Goal: Task Accomplishment & Management: Use online tool/utility

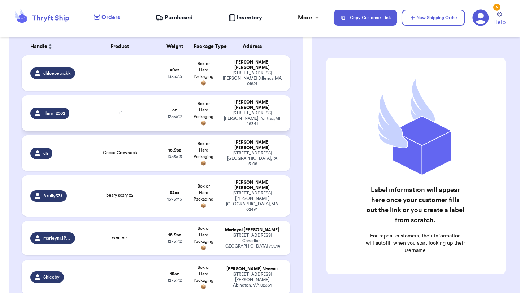
scroll to position [117, 0]
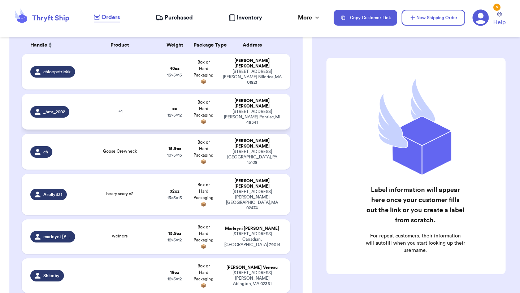
click at [123, 115] on td "+ 1" at bounding box center [119, 112] width 81 height 36
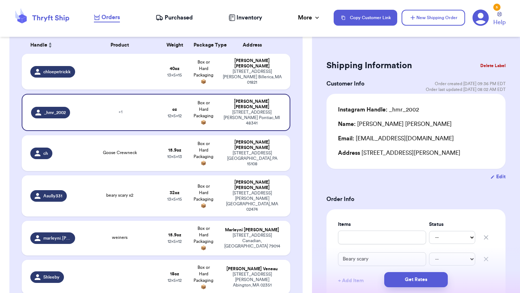
scroll to position [39, 0]
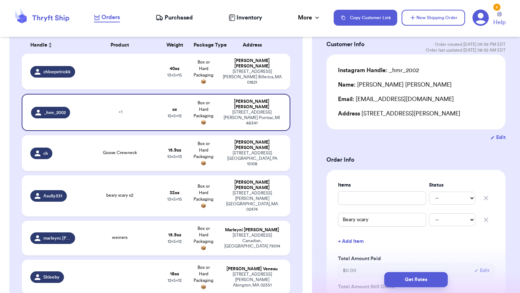
click at [487, 198] on icon "button" at bounding box center [485, 198] width 7 height 7
type input "Beary scary"
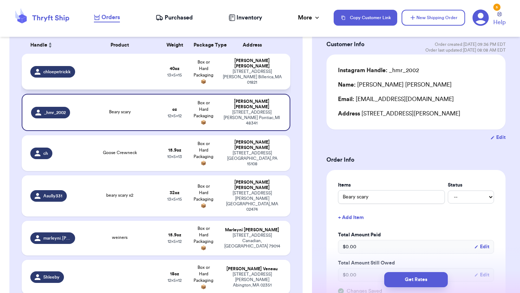
click at [169, 78] on td "40 oz 13 x 5 x 15" at bounding box center [174, 72] width 29 height 36
type input "2"
type input "8"
type input "15"
type input "13"
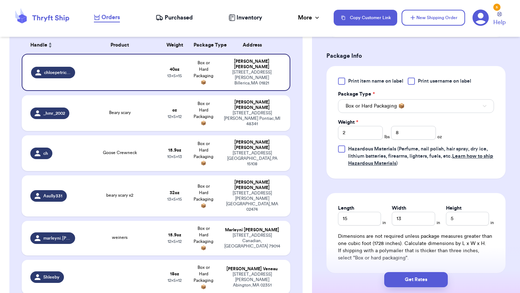
scroll to position [299, 0]
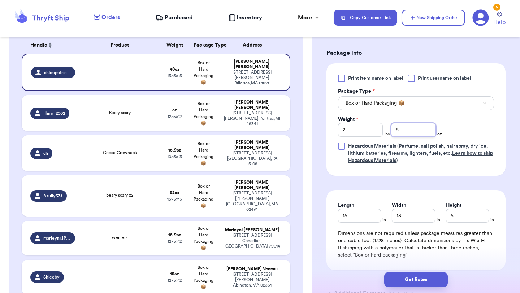
click at [409, 133] on input "8" at bounding box center [413, 130] width 45 height 14
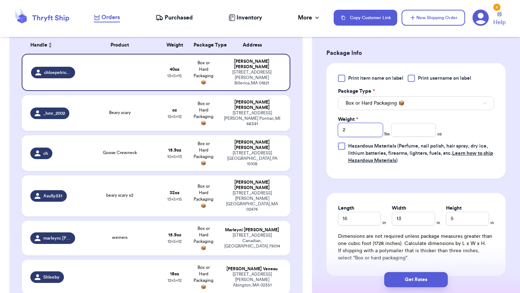
click at [367, 129] on input "2" at bounding box center [360, 130] width 45 height 14
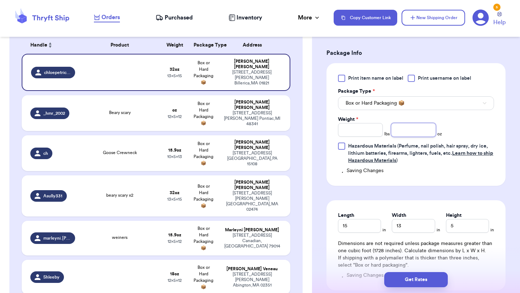
click at [406, 133] on input "number" at bounding box center [413, 130] width 45 height 14
click at [463, 127] on div "Print item name on label Print username on label Package Type * Box or Hard Pac…" at bounding box center [416, 120] width 156 height 90
click at [422, 132] on input "31" at bounding box center [413, 130] width 45 height 14
type input "32"
click at [464, 136] on div "Print item name on label Print username on label Package Type * Box or Hard Pac…" at bounding box center [416, 120] width 156 height 90
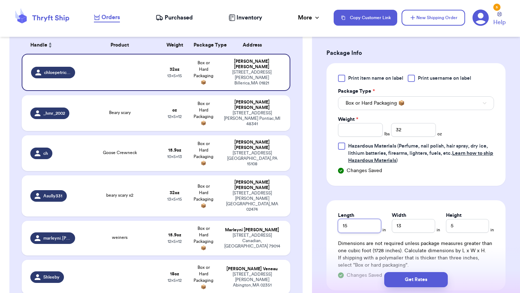
click at [365, 233] on input "15" at bounding box center [359, 226] width 43 height 14
type input "13"
click at [410, 225] on input "13" at bounding box center [413, 226] width 43 height 14
type input "10"
click at [469, 225] on input "5" at bounding box center [467, 226] width 43 height 14
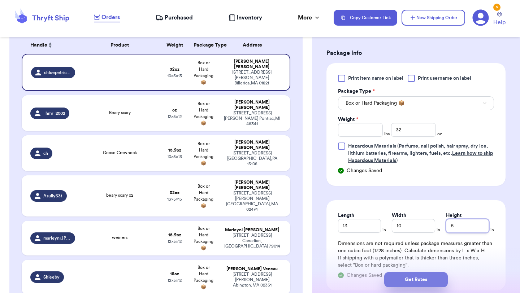
type input "6"
click at [429, 275] on button "Get Rates" at bounding box center [416, 279] width 64 height 15
type input "2"
type input "0"
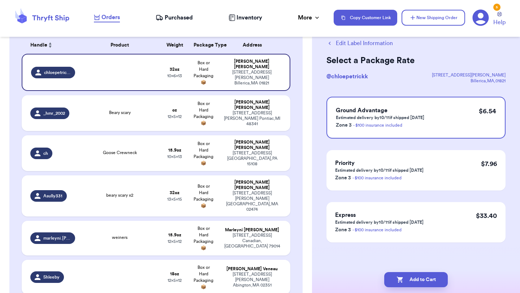
scroll to position [0, 0]
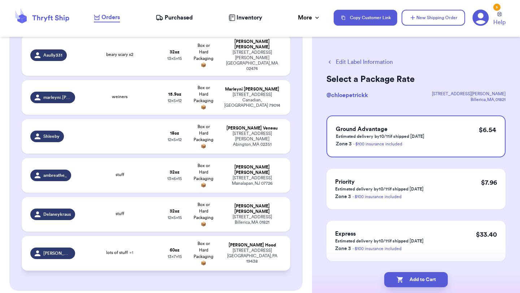
click at [67, 248] on div "[PERSON_NAME].hood" at bounding box center [52, 254] width 45 height 12
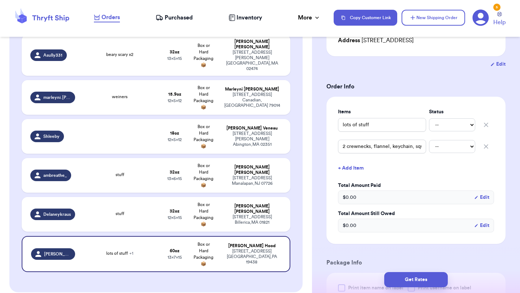
scroll to position [118, 0]
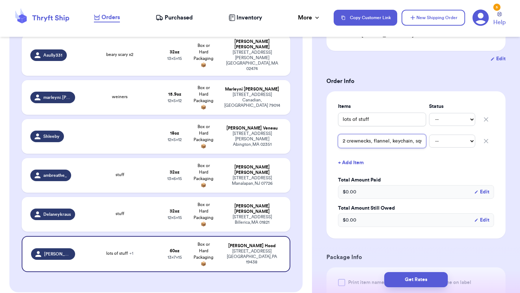
click at [412, 142] on input "2 crewnecks, flannel, keychain, squishmallow!" at bounding box center [382, 141] width 88 height 14
click at [485, 116] on button "button" at bounding box center [486, 120] width 16 height 16
type input "2 crewnecks, flannel, keychain, squishmallow!"
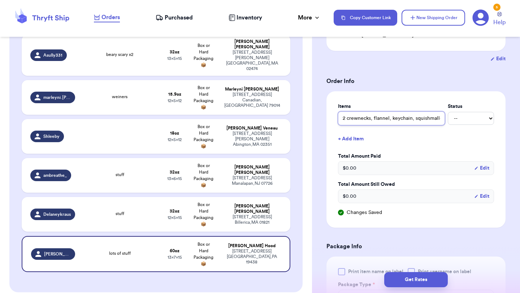
click at [380, 121] on input "2 crewnecks, flannel, keychain, squishmallow!" at bounding box center [391, 119] width 107 height 14
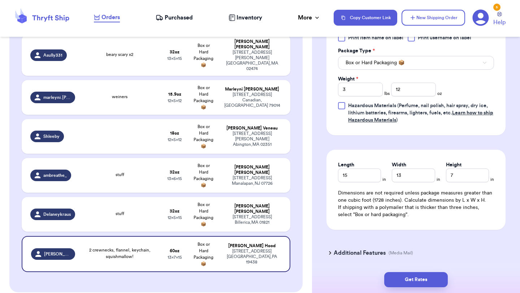
scroll to position [352, 0]
click at [405, 92] on input "12" at bounding box center [413, 89] width 45 height 14
type input "1"
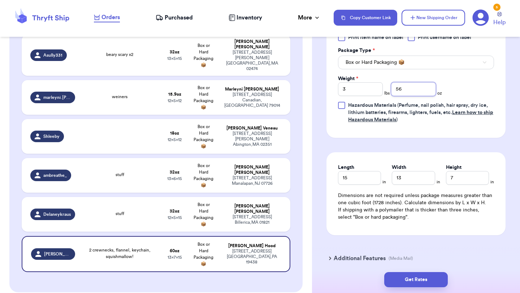
type input "56"
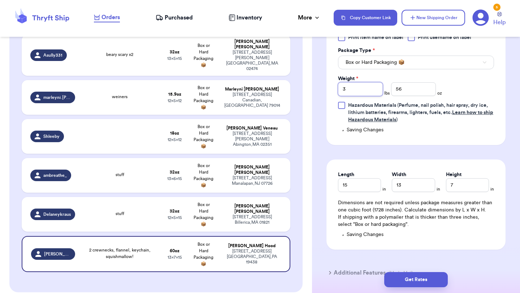
click at [355, 90] on input "3" at bounding box center [360, 89] width 45 height 14
click at [399, 276] on button "Get Rates" at bounding box center [416, 279] width 64 height 15
type input "3"
type input "8"
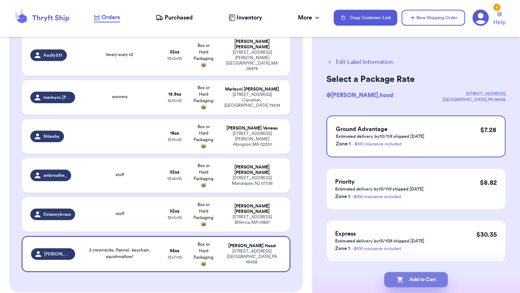
click at [420, 281] on button "Add to Cart" at bounding box center [416, 279] width 64 height 15
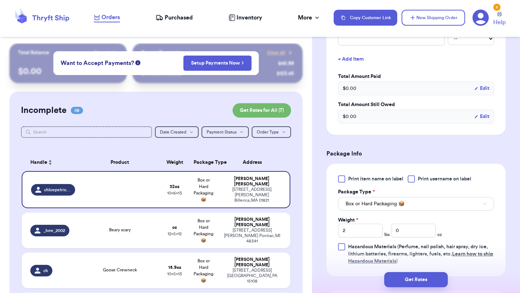
scroll to position [196, 0]
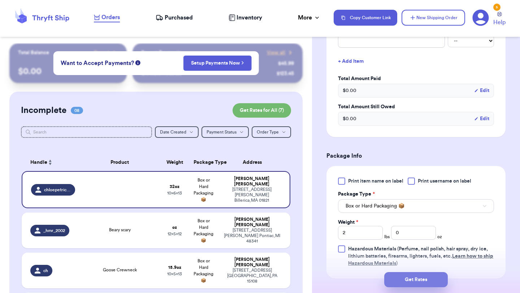
click at [417, 280] on button "Get Rates" at bounding box center [416, 279] width 64 height 15
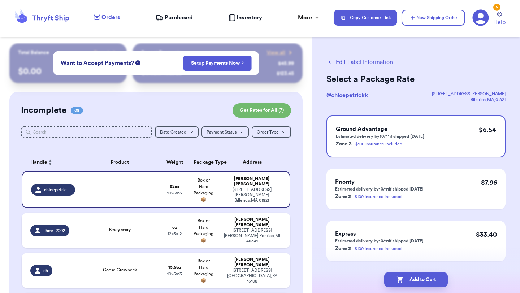
click at [417, 280] on button "Add to Cart" at bounding box center [416, 279] width 64 height 15
checkbox input "true"
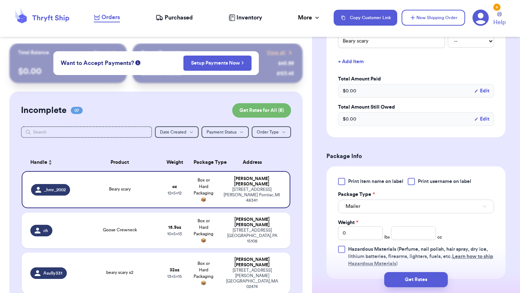
scroll to position [197, 0]
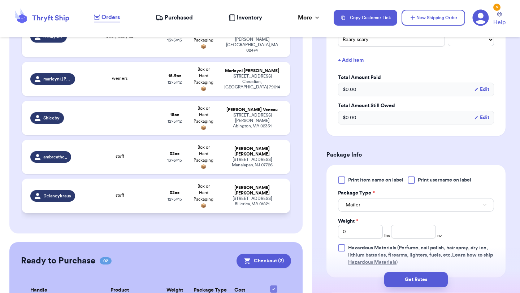
click at [135, 182] on td "stuff" at bounding box center [119, 196] width 81 height 35
type input "stuff"
type input "2"
type input "0"
type input "15"
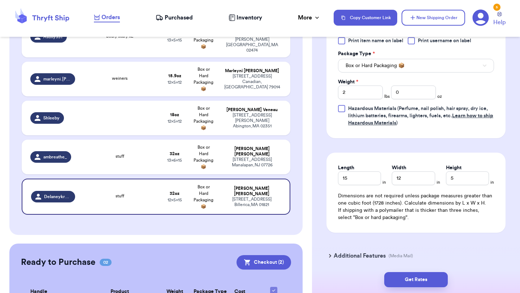
scroll to position [349, 0]
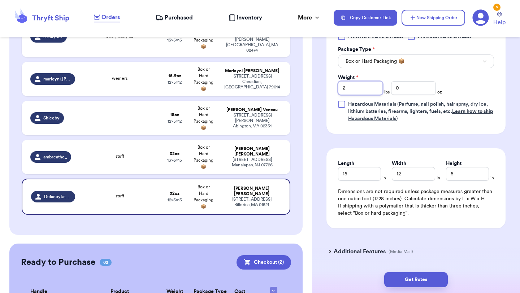
click at [369, 81] on input "2" at bounding box center [360, 88] width 45 height 14
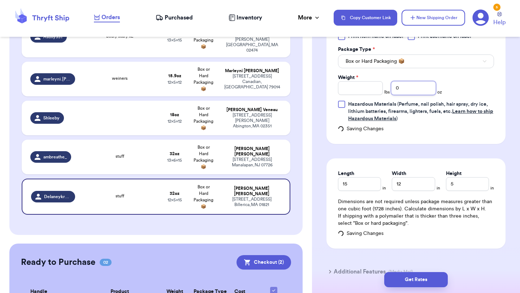
click at [425, 81] on input "0" at bounding box center [413, 88] width 45 height 14
type input "26"
click at [476, 80] on div "Print item name on label Print username on label Package Type * Box or Hard Pac…" at bounding box center [416, 78] width 156 height 90
click at [412, 277] on button "Get Rates" at bounding box center [416, 279] width 64 height 15
type input "1"
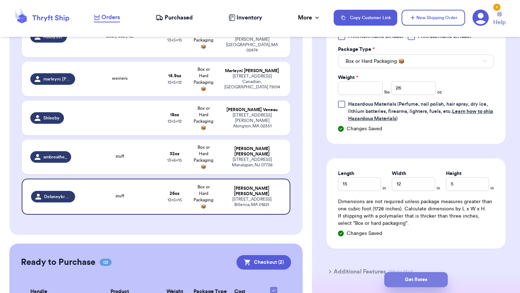
type input "10"
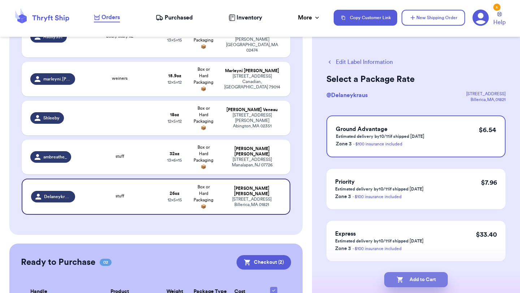
click at [435, 278] on button "Add to Cart" at bounding box center [416, 279] width 64 height 15
checkbox input "true"
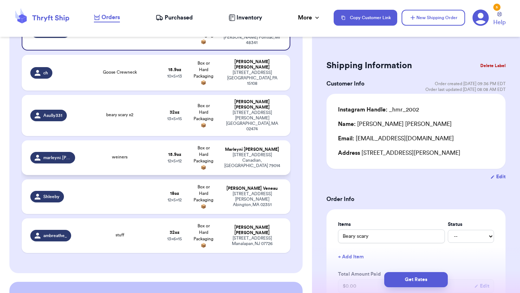
scroll to position [178, 0]
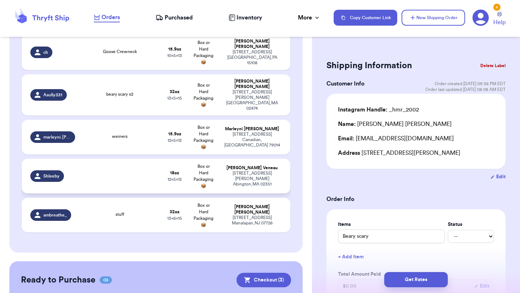
click at [153, 170] on td at bounding box center [119, 176] width 81 height 35
type input "1"
type input "2"
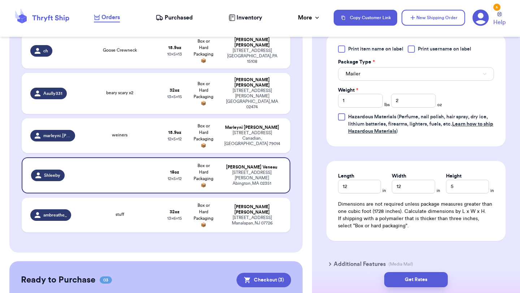
scroll to position [337, 0]
click at [368, 179] on input "12" at bounding box center [359, 186] width 43 height 14
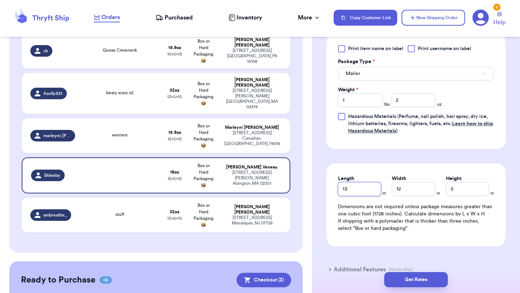
type input "13"
click at [410, 182] on input "12" at bounding box center [413, 189] width 43 height 14
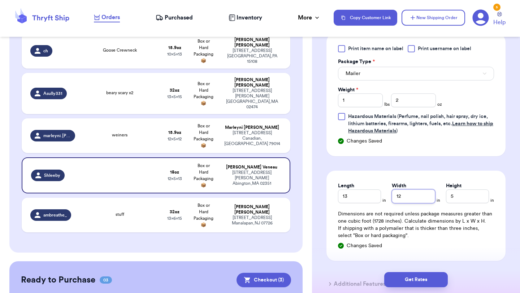
click at [413, 190] on input "12" at bounding box center [413, 197] width 43 height 14
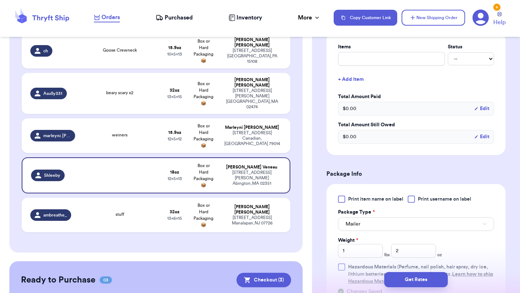
scroll to position [39, 0]
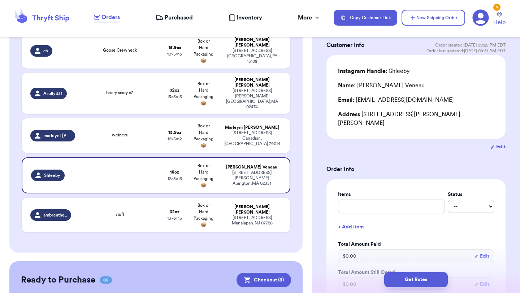
type input "10"
click at [366, 202] on input "text" at bounding box center [391, 207] width 107 height 14
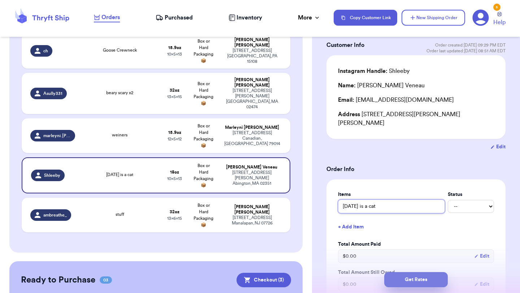
type input "[DATE] is a cat"
click at [403, 282] on button "Get Rates" at bounding box center [416, 279] width 64 height 15
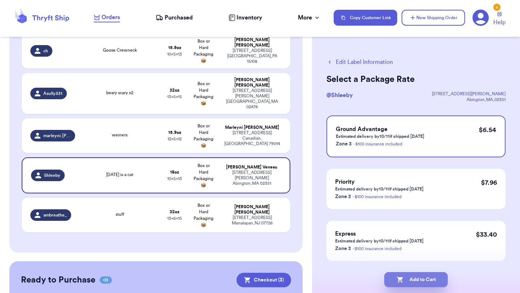
click at [426, 275] on button "Add to Cart" at bounding box center [416, 279] width 64 height 15
checkbox input "true"
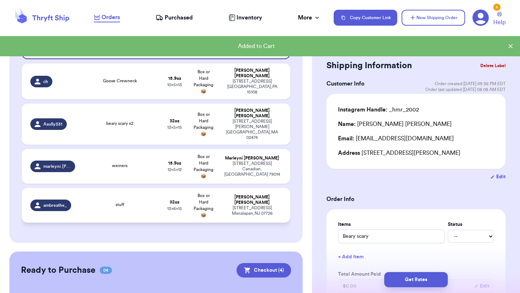
scroll to position [148, 0]
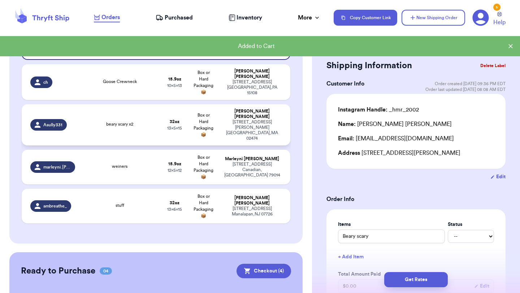
click at [142, 125] on td "beary scary x2" at bounding box center [119, 124] width 81 height 41
type input "beary scary x2"
type input "2"
type input "0"
type input "15"
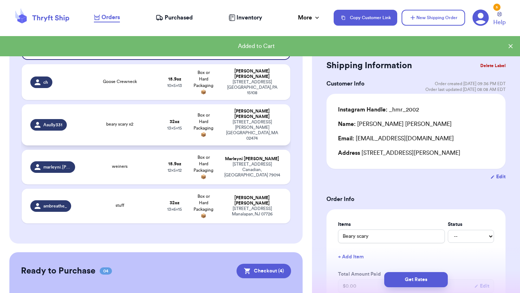
type input "13"
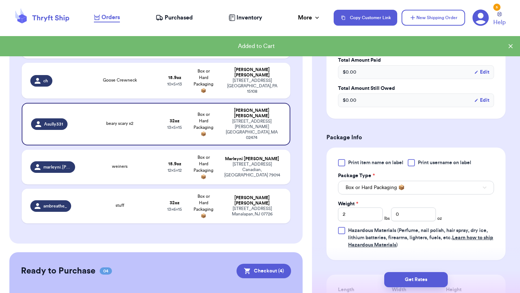
scroll to position [217, 0]
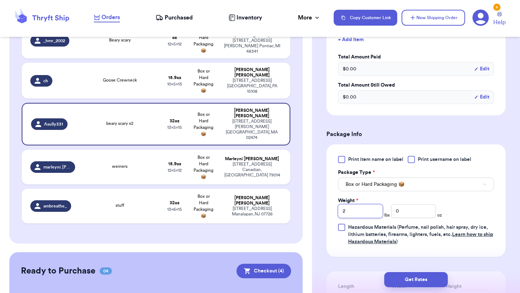
click at [357, 214] on input "2" at bounding box center [360, 211] width 45 height 14
click at [403, 215] on input "0" at bounding box center [413, 211] width 45 height 14
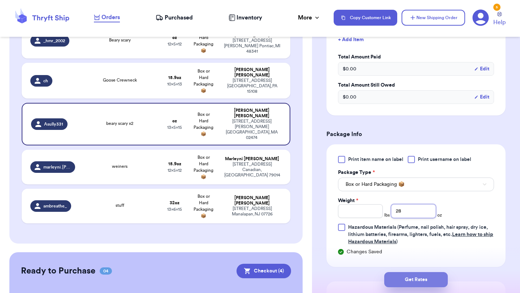
type input "28"
click at [416, 277] on button "Get Rates" at bounding box center [416, 279] width 64 height 15
type input "1"
type input "12"
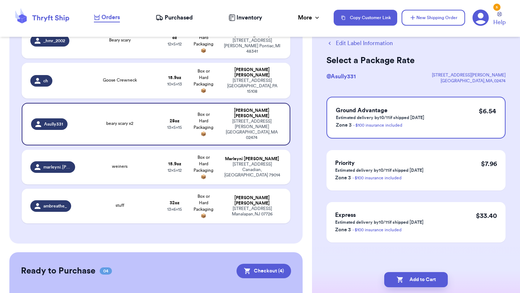
scroll to position [0, 0]
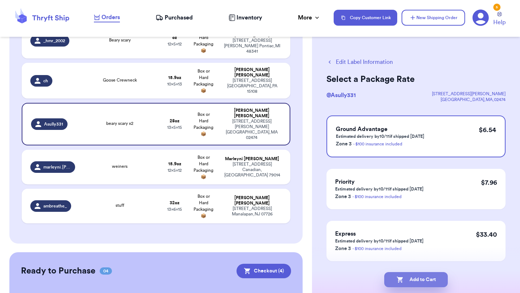
click at [431, 281] on button "Add to Cart" at bounding box center [416, 279] width 64 height 15
checkbox input "true"
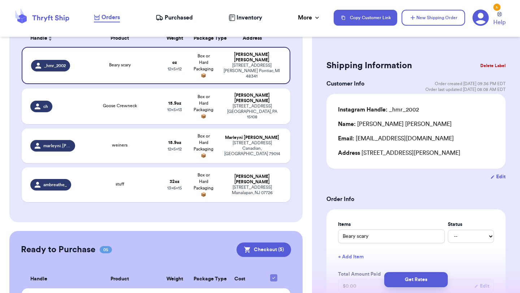
scroll to position [120, 0]
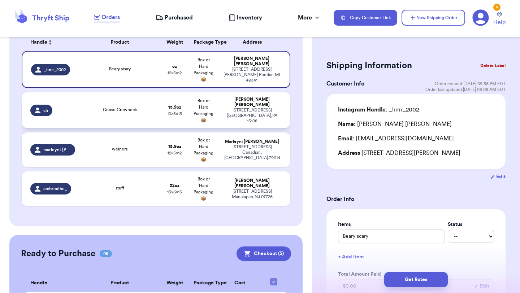
click at [147, 120] on td "Goose Crewneck" at bounding box center [119, 110] width 81 height 36
type input "Goose Crewneck"
type input "15.9"
type input "13"
type input "10"
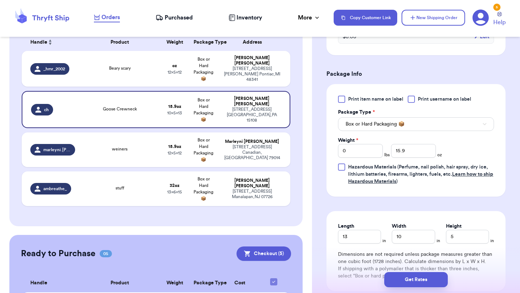
scroll to position [303, 0]
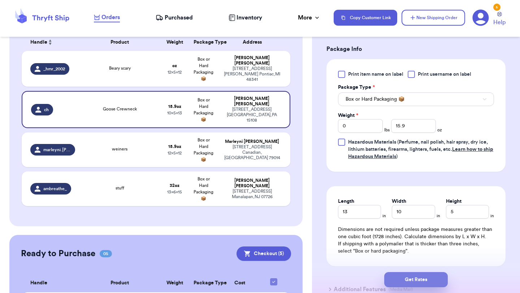
click at [403, 279] on button "Get Rates" at bounding box center [416, 279] width 64 height 15
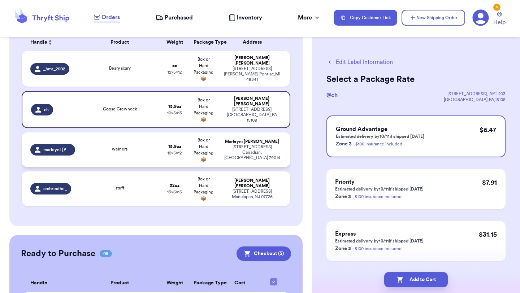
click at [154, 151] on div "weiners" at bounding box center [120, 150] width 72 height 8
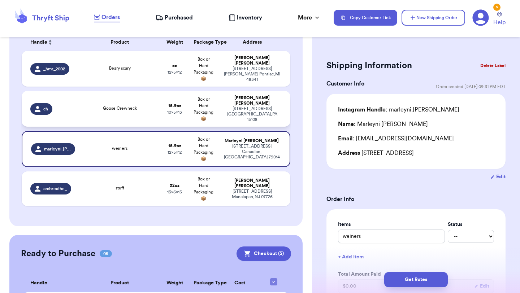
click at [226, 114] on div "[STREET_ADDRESS]" at bounding box center [251, 114] width 59 height 16
type input "Goose Crewneck"
type input "13"
type input "10"
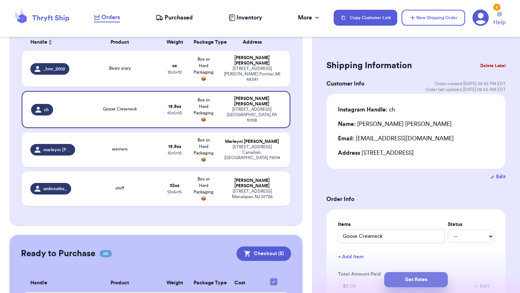
click at [403, 282] on button "Get Rates" at bounding box center [416, 279] width 64 height 15
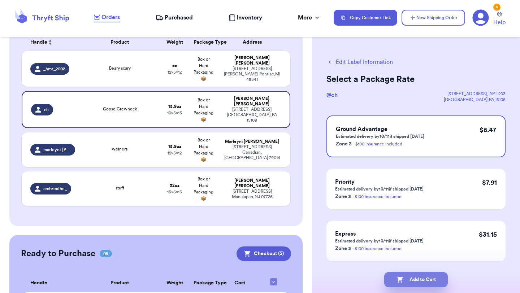
click at [420, 278] on button "Add to Cart" at bounding box center [416, 279] width 64 height 15
checkbox input "true"
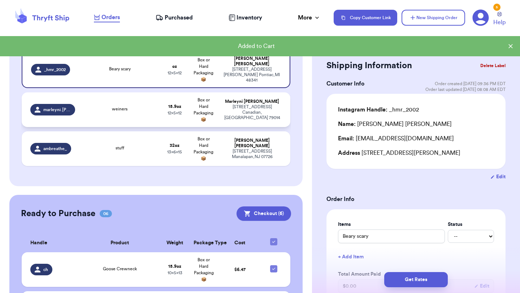
click at [156, 115] on td "weiners" at bounding box center [119, 109] width 81 height 35
type input "weiners"
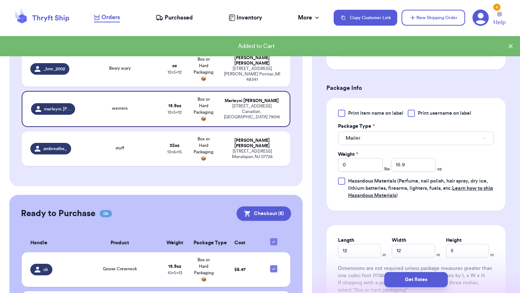
scroll to position [264, 0]
click at [417, 166] on input "15.9" at bounding box center [413, 164] width 45 height 14
type input "1"
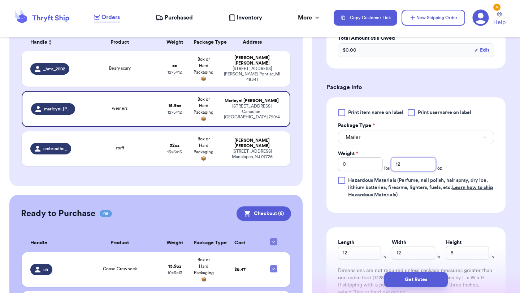
type input "12"
click at [371, 254] on input "12" at bounding box center [359, 253] width 43 height 14
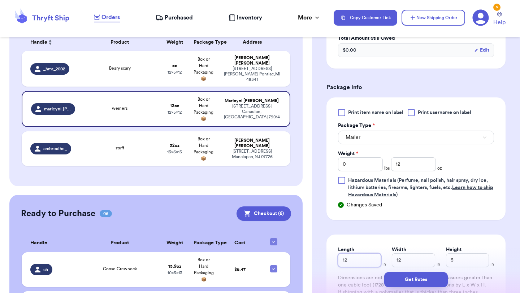
click at [354, 262] on input "12" at bounding box center [359, 260] width 43 height 14
type input "13"
click at [406, 261] on input "12" at bounding box center [413, 260] width 43 height 14
type input "10"
click at [477, 264] on input "5" at bounding box center [467, 260] width 43 height 14
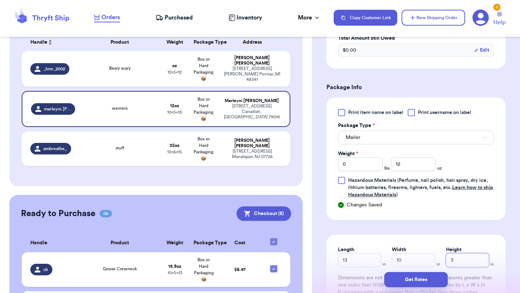
scroll to position [279, 0]
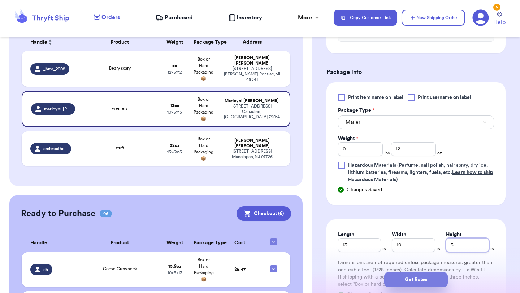
type input "3"
click at [424, 281] on button "Get Rates" at bounding box center [416, 279] width 64 height 15
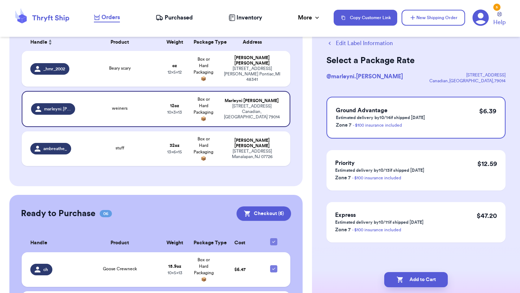
scroll to position [0, 0]
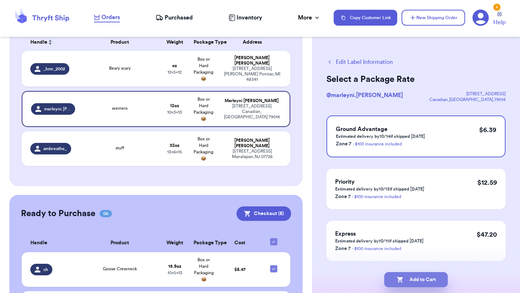
click at [416, 279] on button "Add to Cart" at bounding box center [416, 279] width 64 height 15
checkbox input "true"
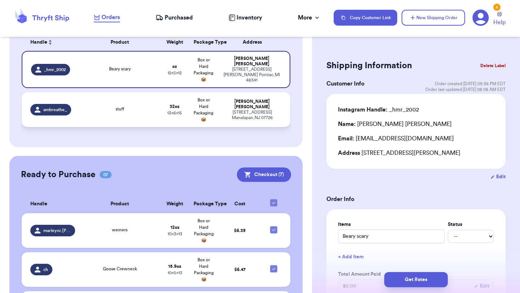
click at [108, 111] on div "stuff" at bounding box center [120, 110] width 72 height 8
type input "stuff"
type input "2"
type input "0"
type input "15"
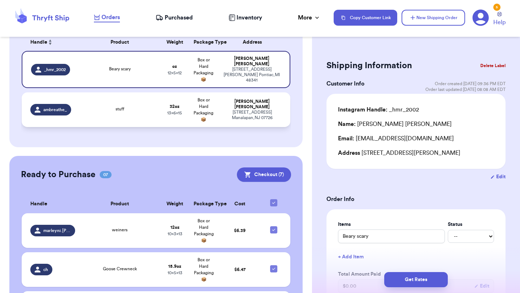
type input "13"
type input "6"
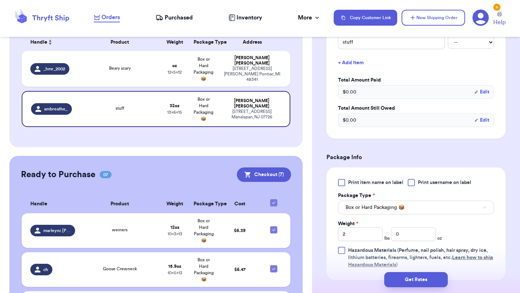
scroll to position [156, 0]
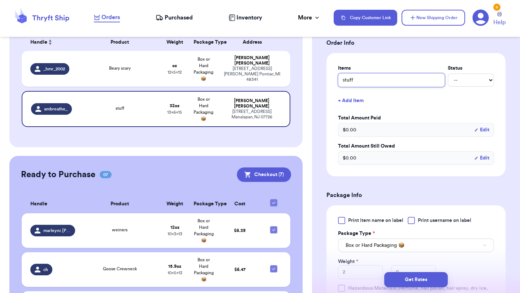
drag, startPoint x: 355, startPoint y: 80, endPoint x: 338, endPoint y: 79, distance: 17.0
click at [338, 80] on div "Items Status stuff -- Paid Owes + Add Item Total Amount Paid $ 0.00 Edit Total …" at bounding box center [415, 114] width 179 height 123
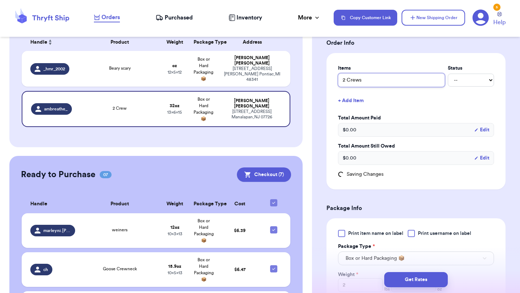
type input "2 Crews"
click at [447, 107] on button "+ Add Item" at bounding box center [416, 101] width 162 height 16
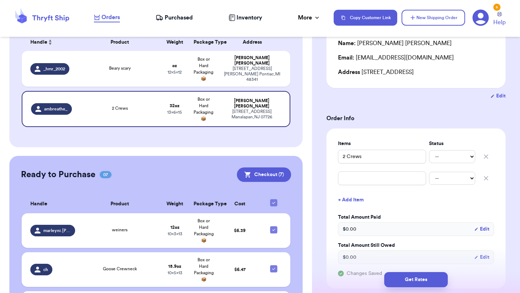
scroll to position [0, 0]
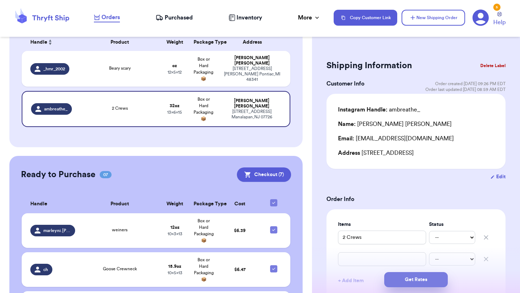
click at [405, 279] on button "Get Rates" at bounding box center [416, 279] width 64 height 15
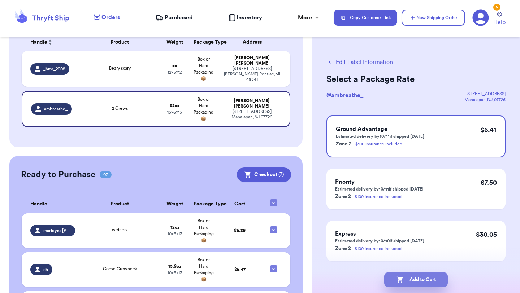
click at [408, 282] on button "Add to Cart" at bounding box center [416, 279] width 64 height 15
checkbox input "true"
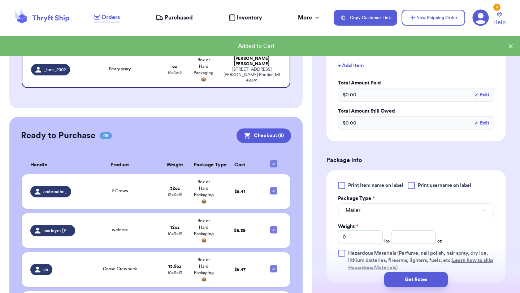
scroll to position [255, 0]
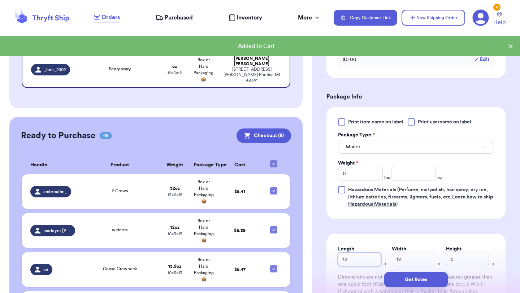
click at [352, 259] on input "12" at bounding box center [359, 260] width 43 height 14
type input "1"
type input "13"
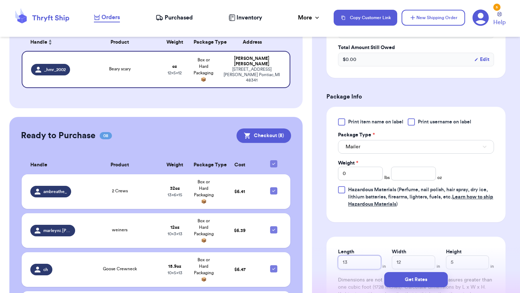
type input "13"
click at [407, 264] on input "12" at bounding box center [413, 263] width 43 height 14
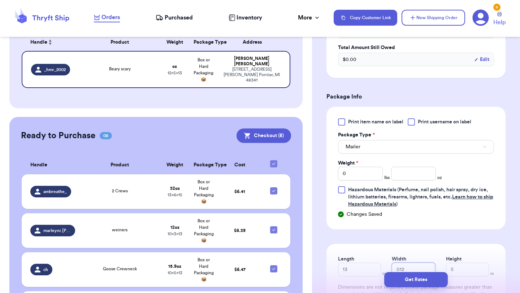
type input "012"
click at [424, 269] on div "Get Rates" at bounding box center [416, 279] width 208 height 27
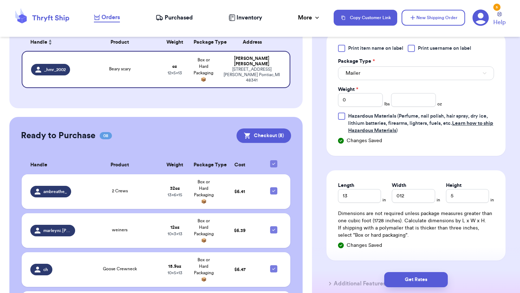
scroll to position [346, 0]
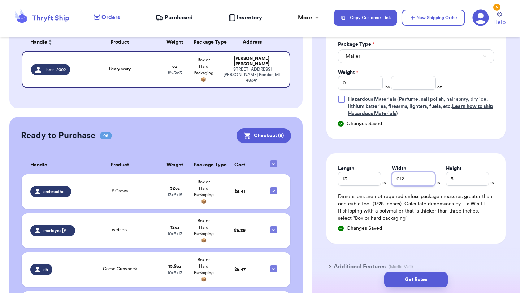
click at [408, 186] on input "012" at bounding box center [413, 179] width 43 height 14
type input "01"
type input "0"
type input "1"
type input "10"
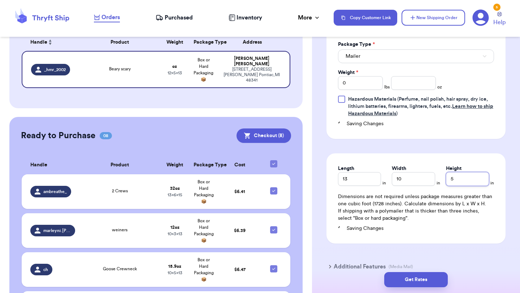
click at [455, 181] on input "5" at bounding box center [467, 179] width 43 height 14
type input "2"
click at [428, 280] on button "Get Rates" at bounding box center [416, 279] width 64 height 15
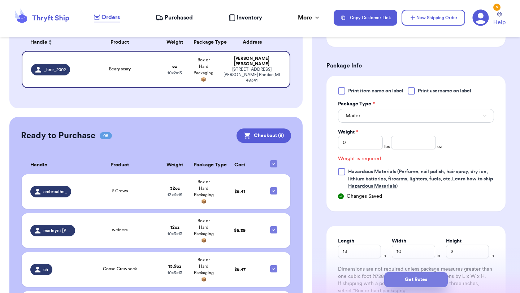
scroll to position [282, 0]
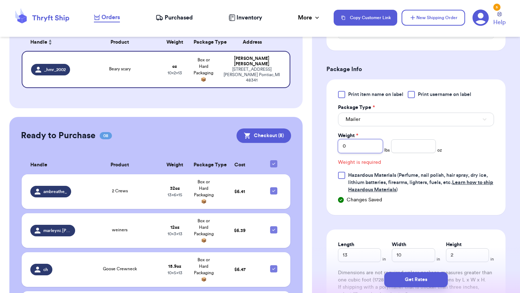
click at [370, 146] on input "0" at bounding box center [360, 146] width 45 height 14
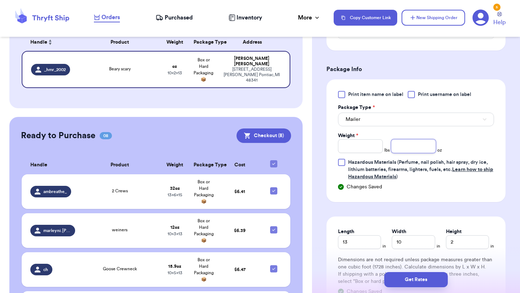
click at [420, 151] on input "number" at bounding box center [413, 146] width 45 height 14
type input "12"
click at [462, 166] on span "Hazardous Materials (Perfume, nail polish, hair spray, dry ice, lithium batteri…" at bounding box center [421, 170] width 146 height 22
click at [0, 0] on input "Hazardous Materials (Perfume, nail polish, hair spray, dry ice, lithium batteri…" at bounding box center [0, 0] width 0 height 0
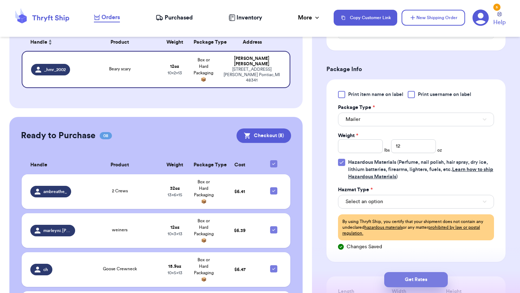
click at [420, 276] on button "Get Rates" at bounding box center [416, 279] width 64 height 15
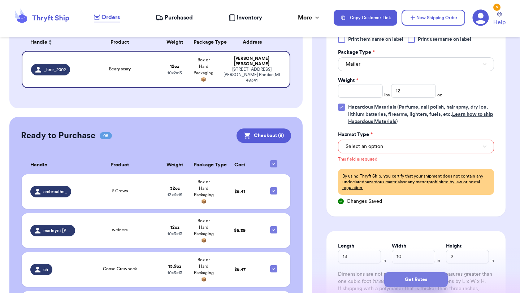
scroll to position [338, 0]
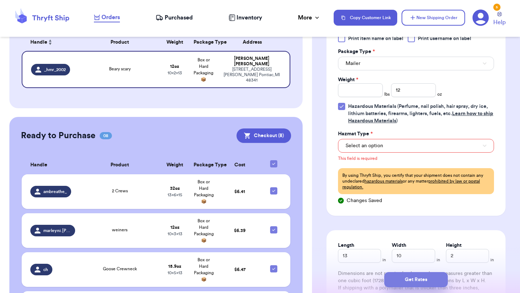
click at [412, 282] on button "Get Rates" at bounding box center [416, 279] width 64 height 15
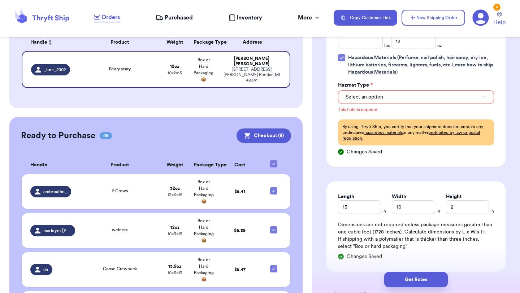
scroll to position [400, 0]
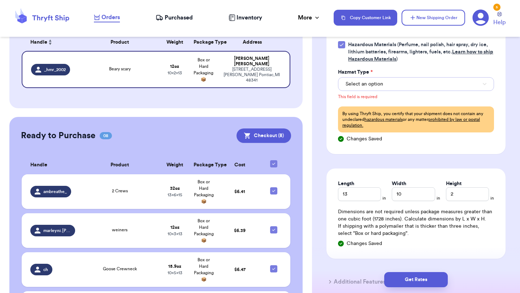
click at [377, 80] on button "Select an option" at bounding box center [416, 84] width 156 height 14
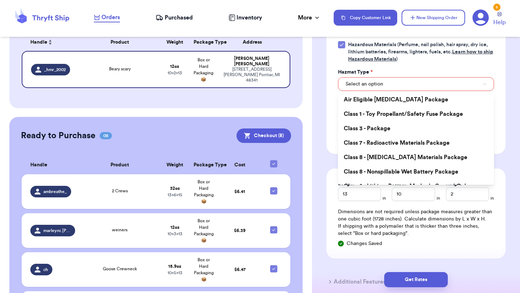
click at [484, 70] on div "Hazmat Type *" at bounding box center [416, 72] width 156 height 7
click at [346, 45] on label "Hazardous Materials (Perfume, nail polish, hair spray, dry ice, lithium batteri…" at bounding box center [416, 52] width 156 height 22
click at [0, 0] on input "Hazardous Materials (Perfume, nail polish, hair spray, dry ice, lithium batteri…" at bounding box center [0, 0] width 0 height 0
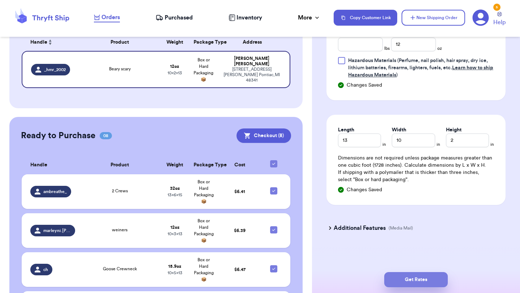
click at [433, 285] on button "Get Rates" at bounding box center [416, 279] width 64 height 15
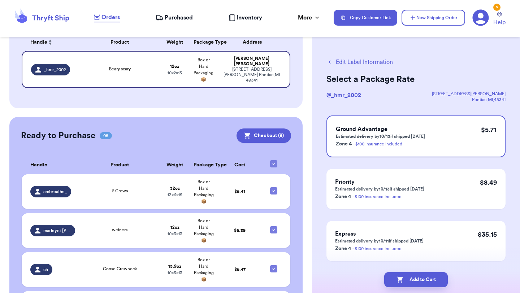
click at [433, 284] on button "Add to Cart" at bounding box center [416, 279] width 64 height 15
checkbox input "true"
